Goal: Transaction & Acquisition: Purchase product/service

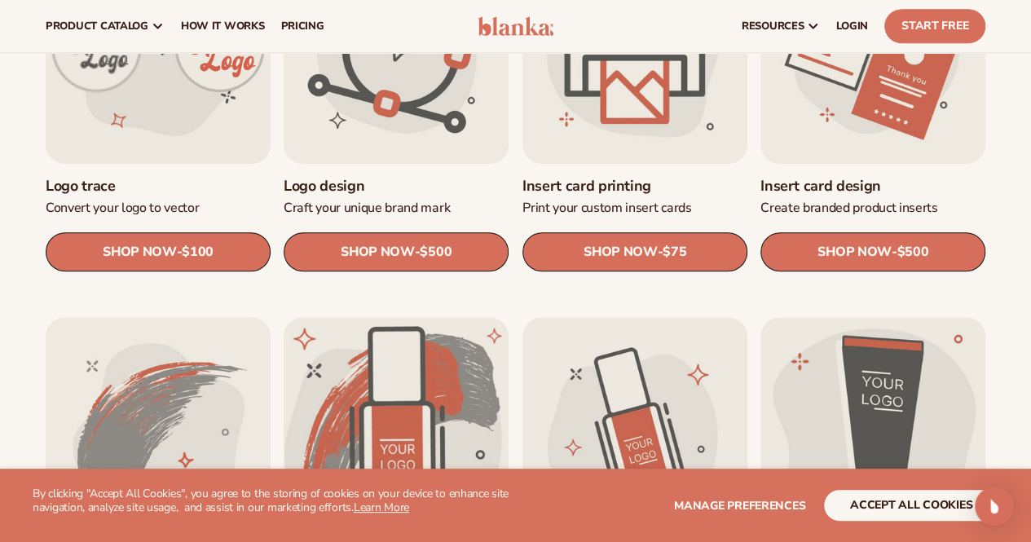
scroll to position [570, 0]
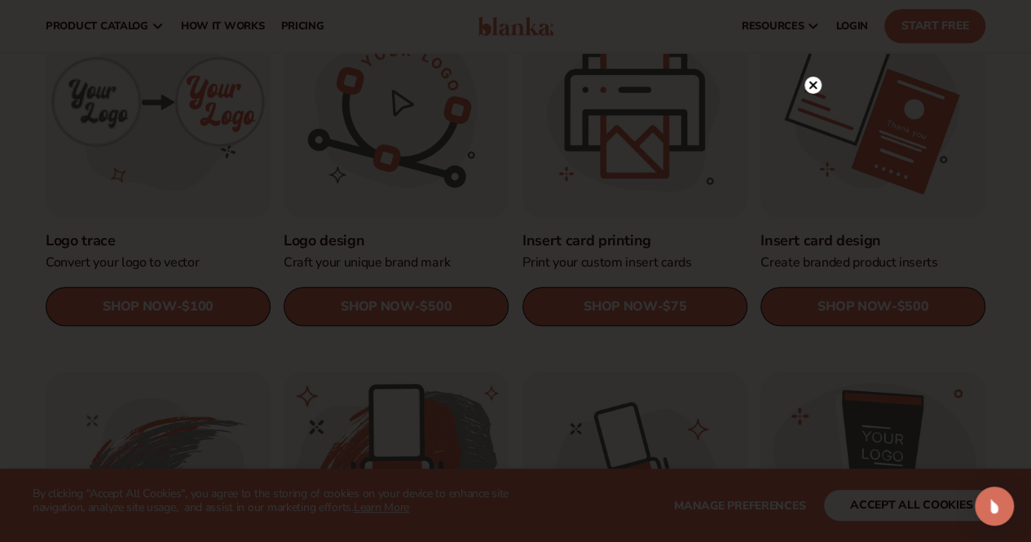
click at [807, 87] on circle at bounding box center [812, 85] width 17 height 17
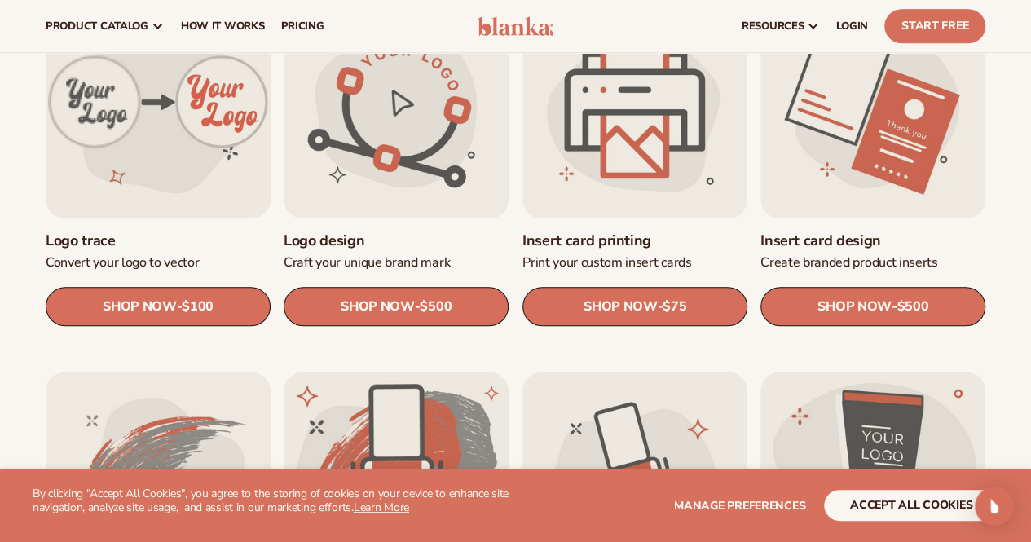
click at [216, 250] on link "Logo trace" at bounding box center [158, 240] width 225 height 19
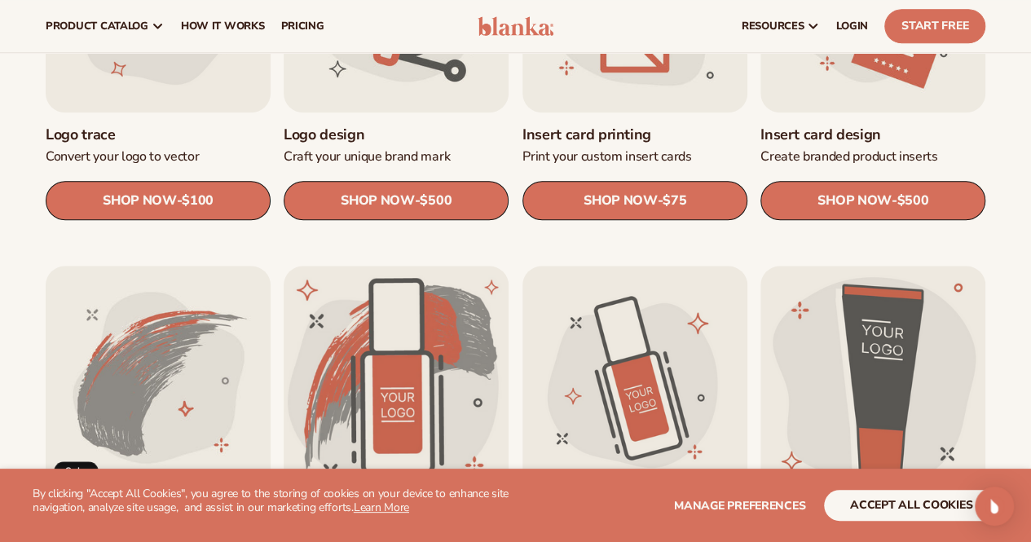
scroll to position [652, 0]
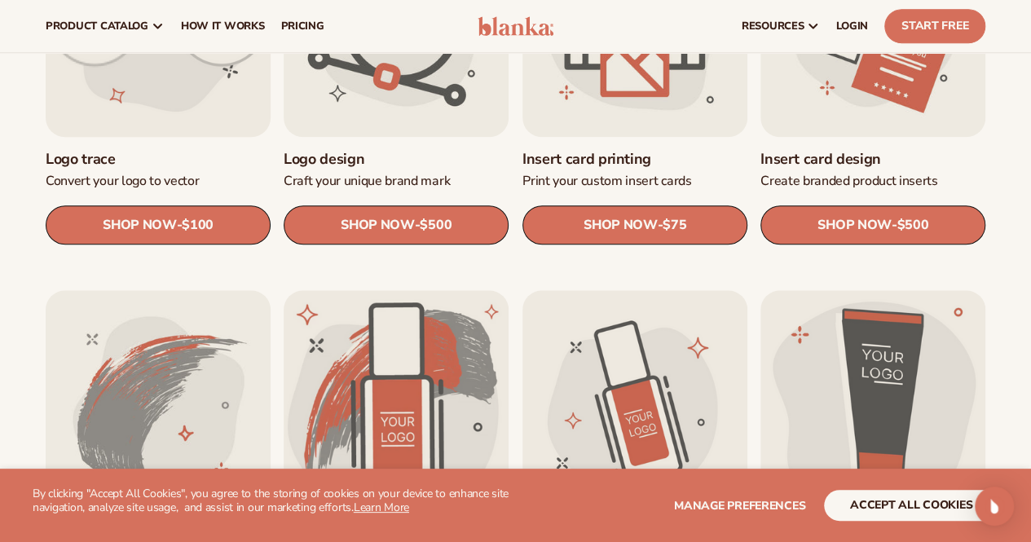
click at [139, 169] on link "Logo trace" at bounding box center [158, 159] width 225 height 19
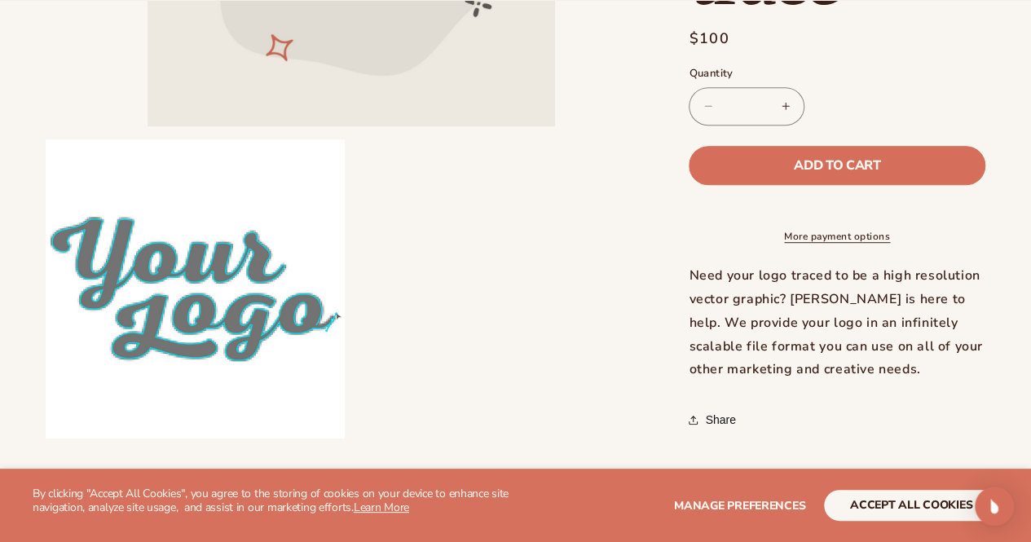
scroll to position [407, 0]
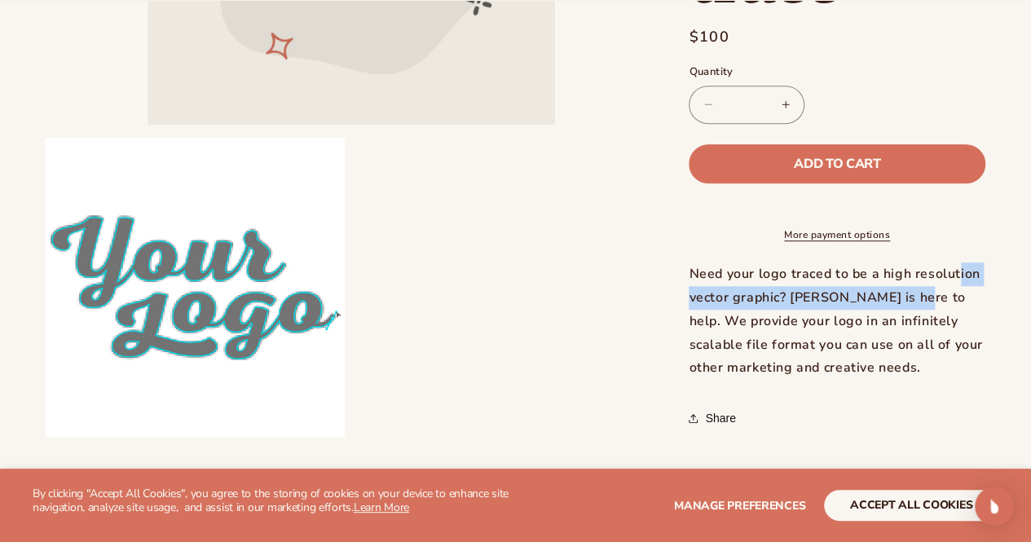
drag, startPoint x: 777, startPoint y: 297, endPoint x: 828, endPoint y: 281, distance: 53.9
click at [828, 281] on div "Need your logo traced to be a high resolution vector graphic? Blanka is here to…" at bounding box center [837, 321] width 297 height 117
copy div "to be a high resolution vector graphic"
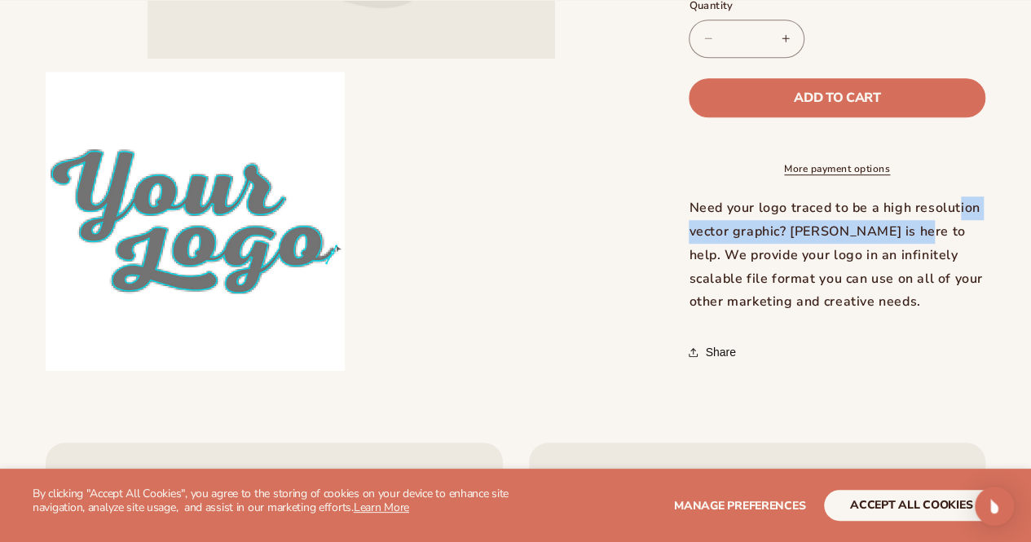
scroll to position [489, 0]
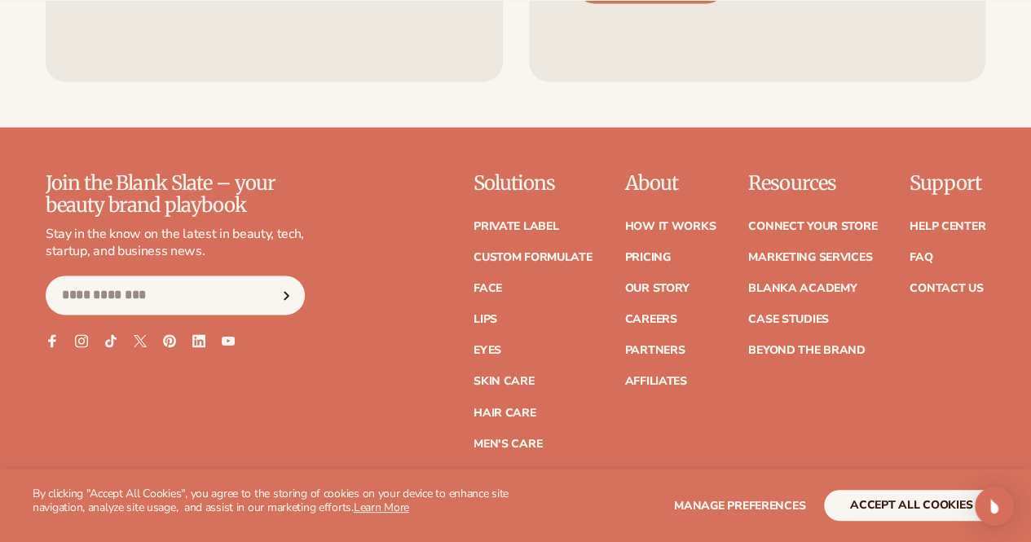
scroll to position [1222, 0]
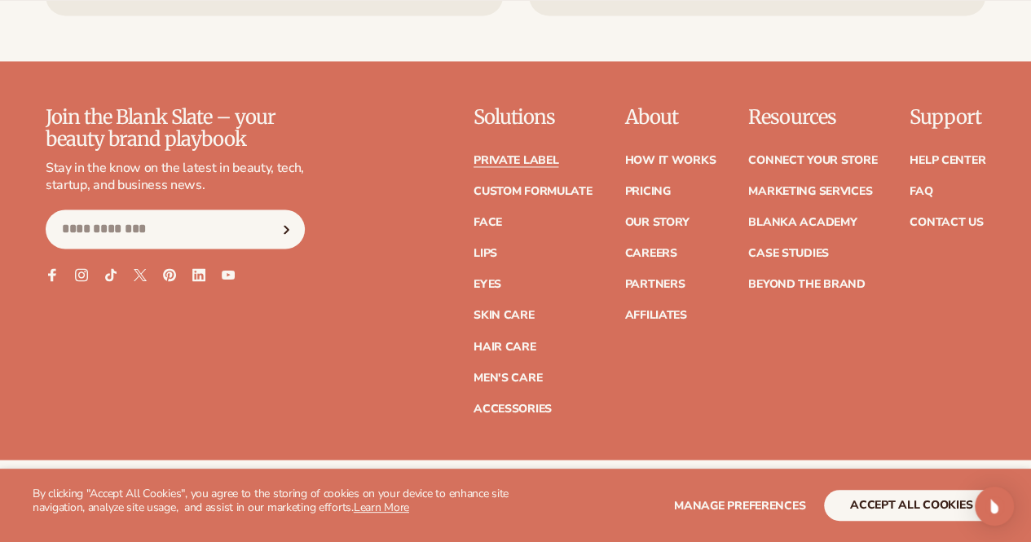
click at [473, 161] on link "Private label" at bounding box center [515, 160] width 85 height 11
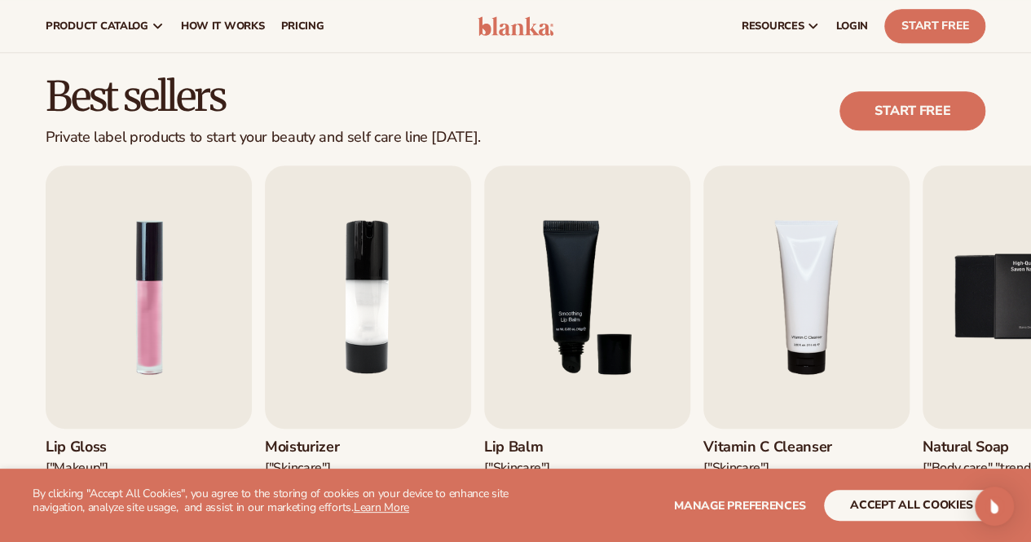
scroll to position [407, 0]
